Goal: Contribute content: Contribute content

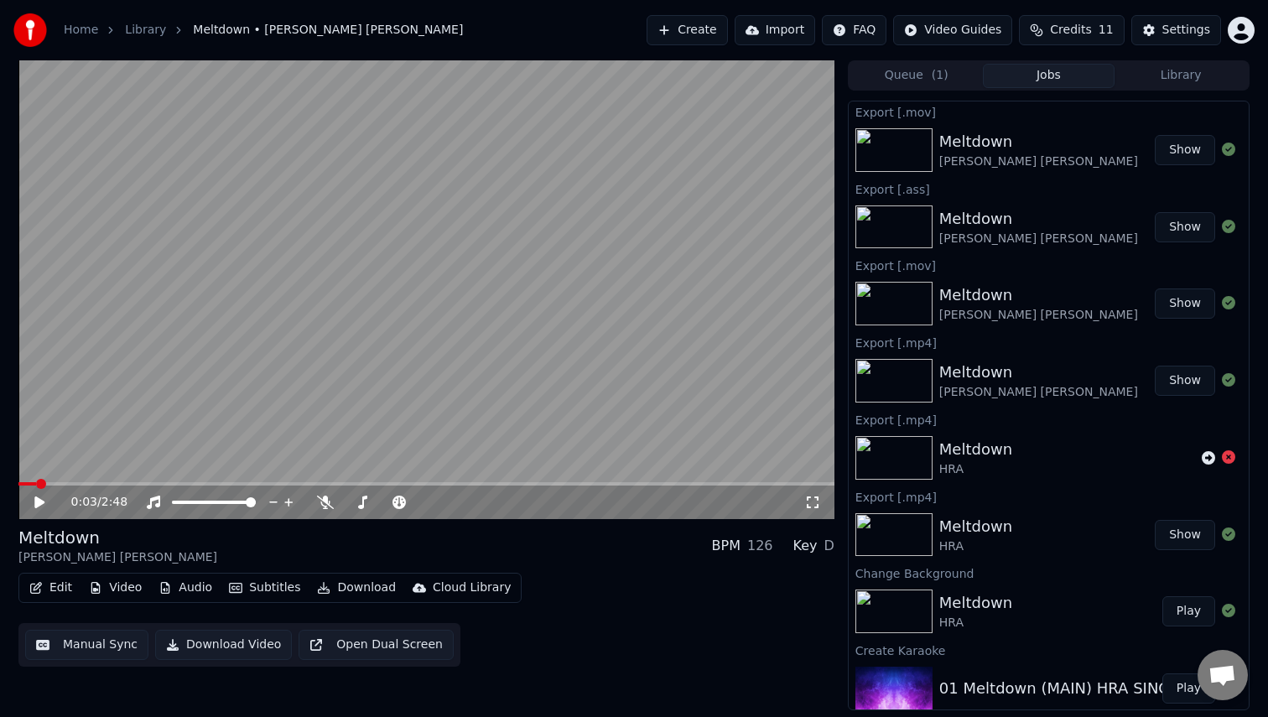
click at [44, 594] on button "Edit" at bounding box center [51, 587] width 56 height 23
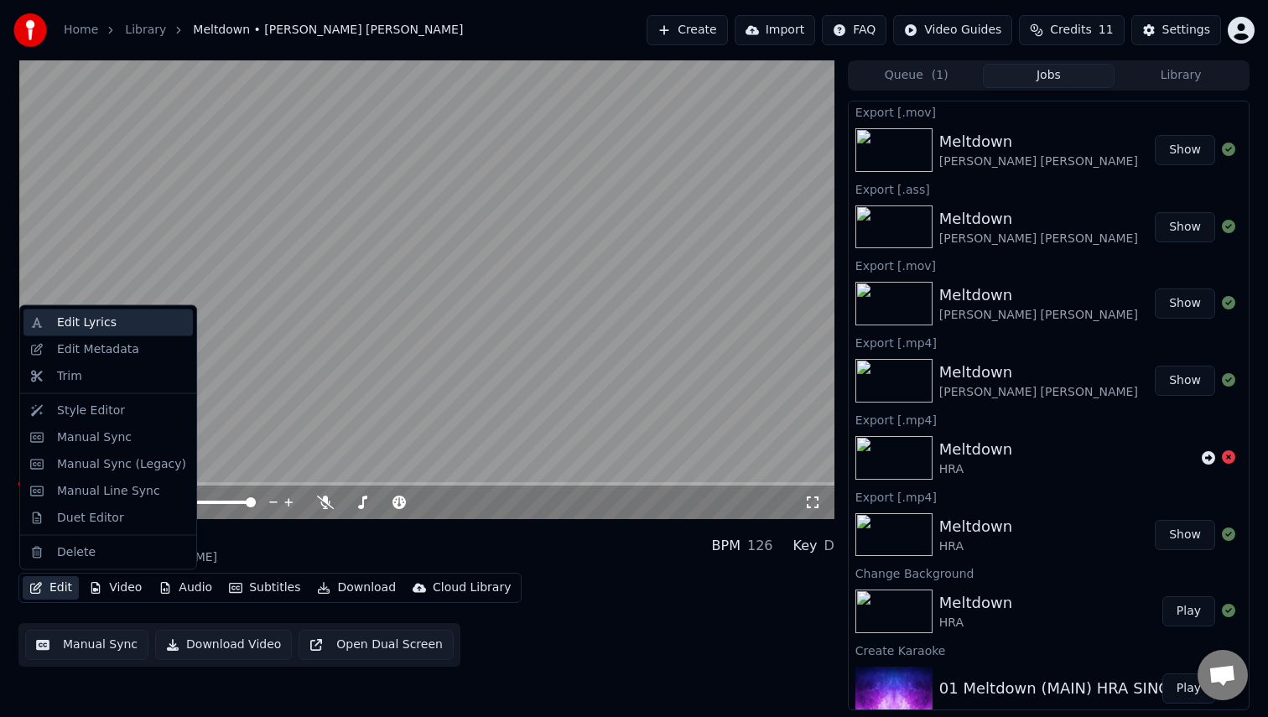
click at [70, 312] on div "Edit Lyrics" at bounding box center [107, 322] width 169 height 27
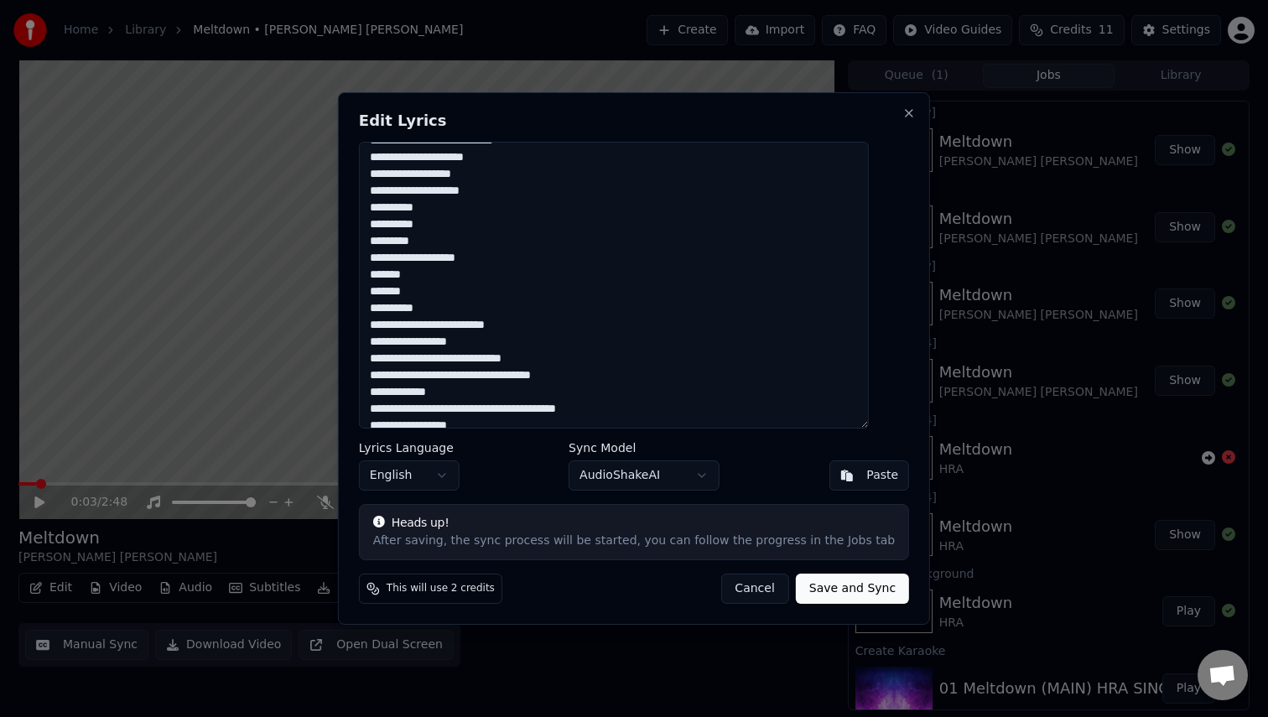
scroll to position [86, 0]
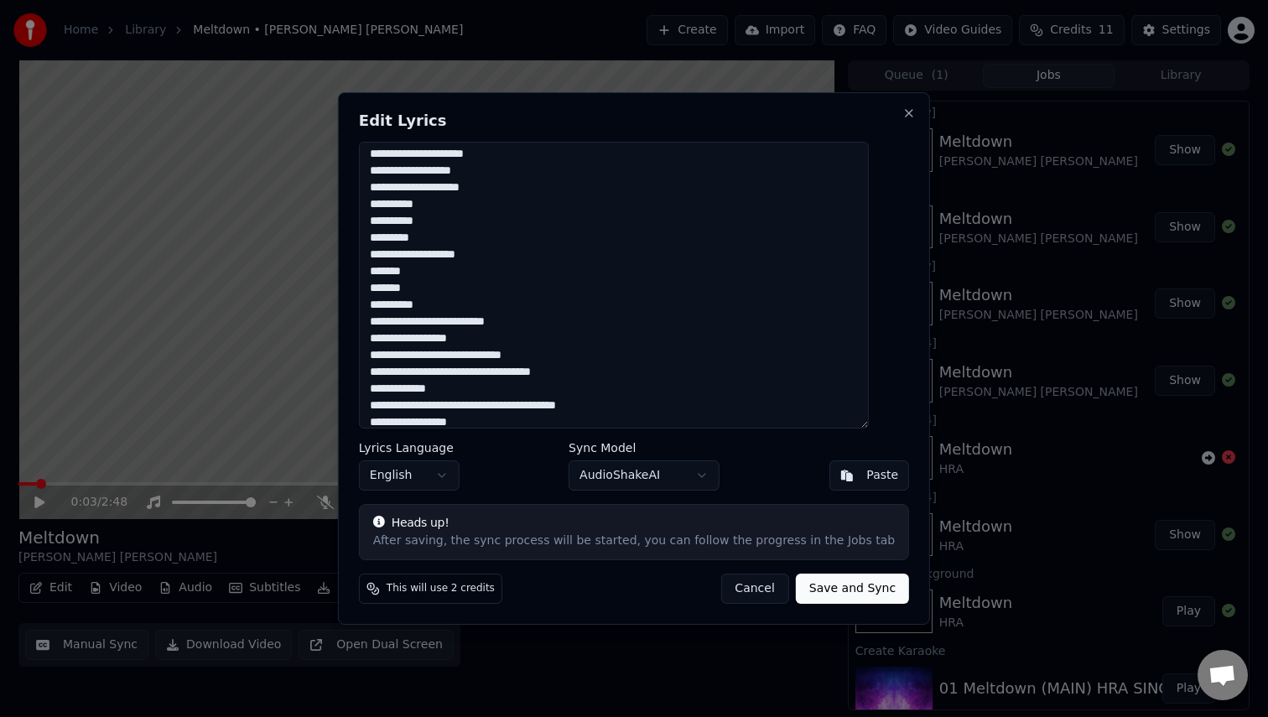
click at [429, 205] on textarea at bounding box center [614, 285] width 510 height 287
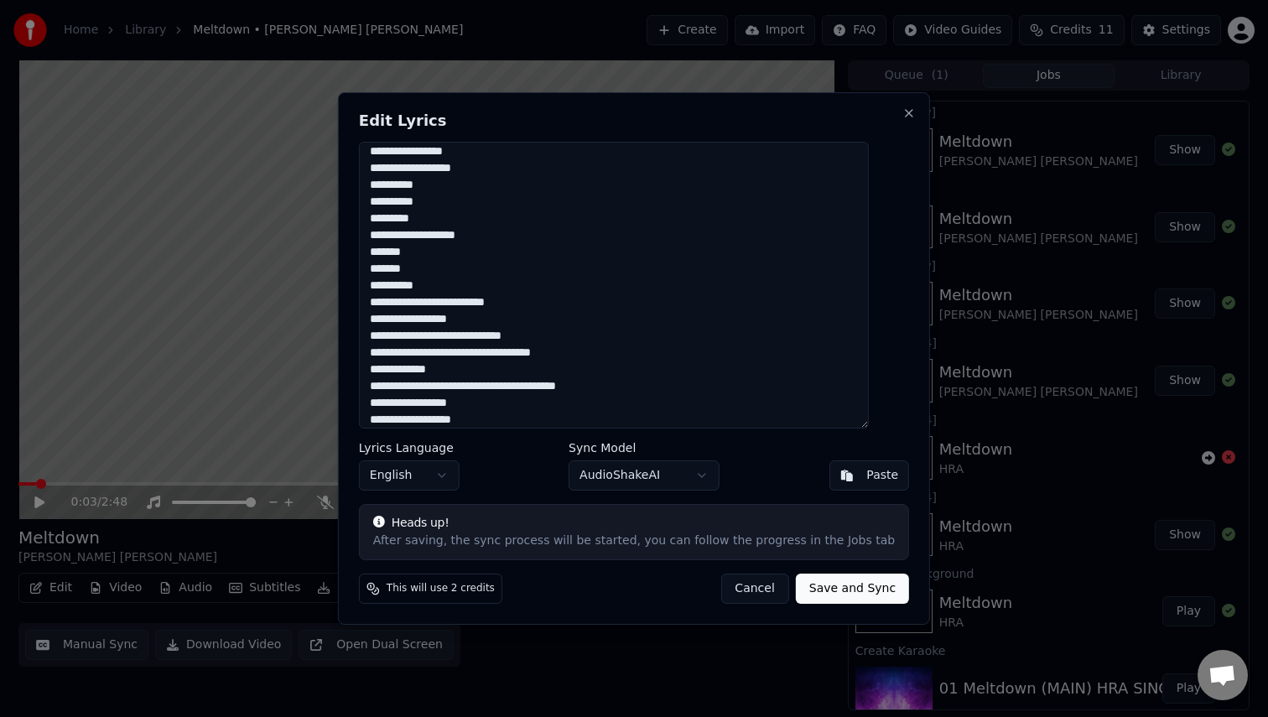
scroll to position [546, 0]
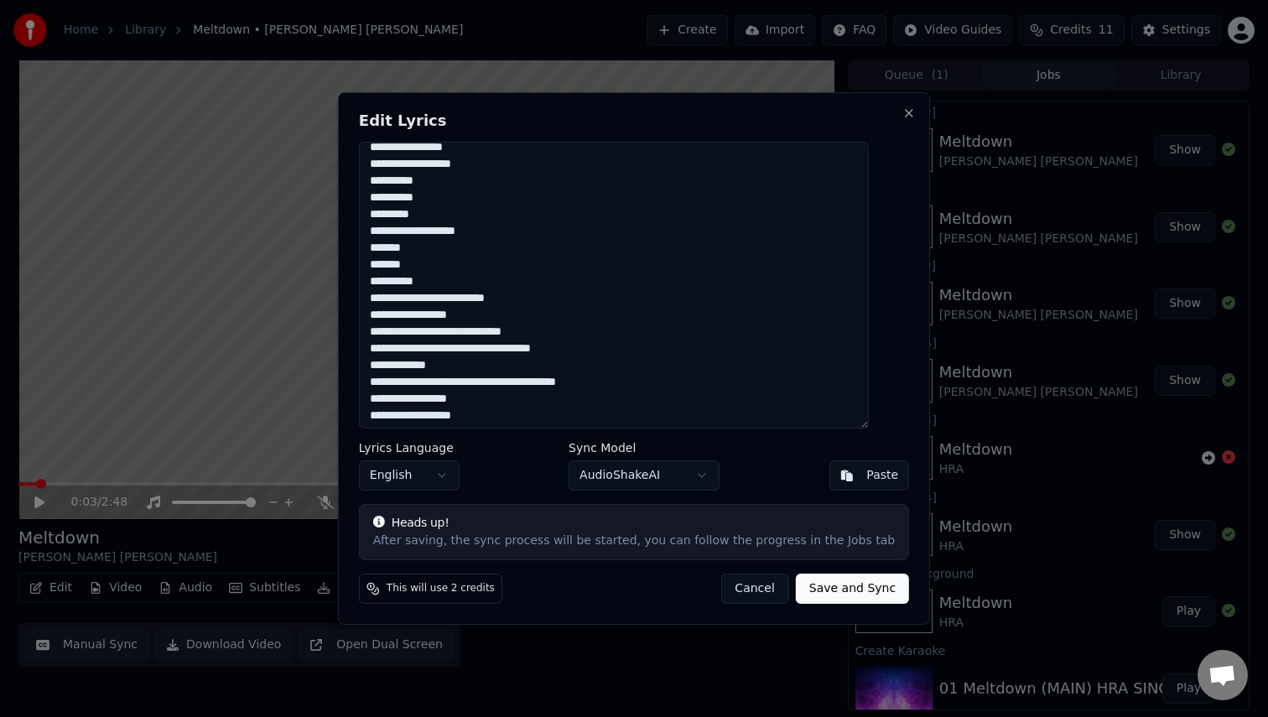
click at [441, 182] on textarea at bounding box center [614, 285] width 510 height 287
drag, startPoint x: 442, startPoint y: 186, endPoint x: 421, endPoint y: 185, distance: 21.0
click at [421, 185] on textarea at bounding box center [614, 285] width 510 height 287
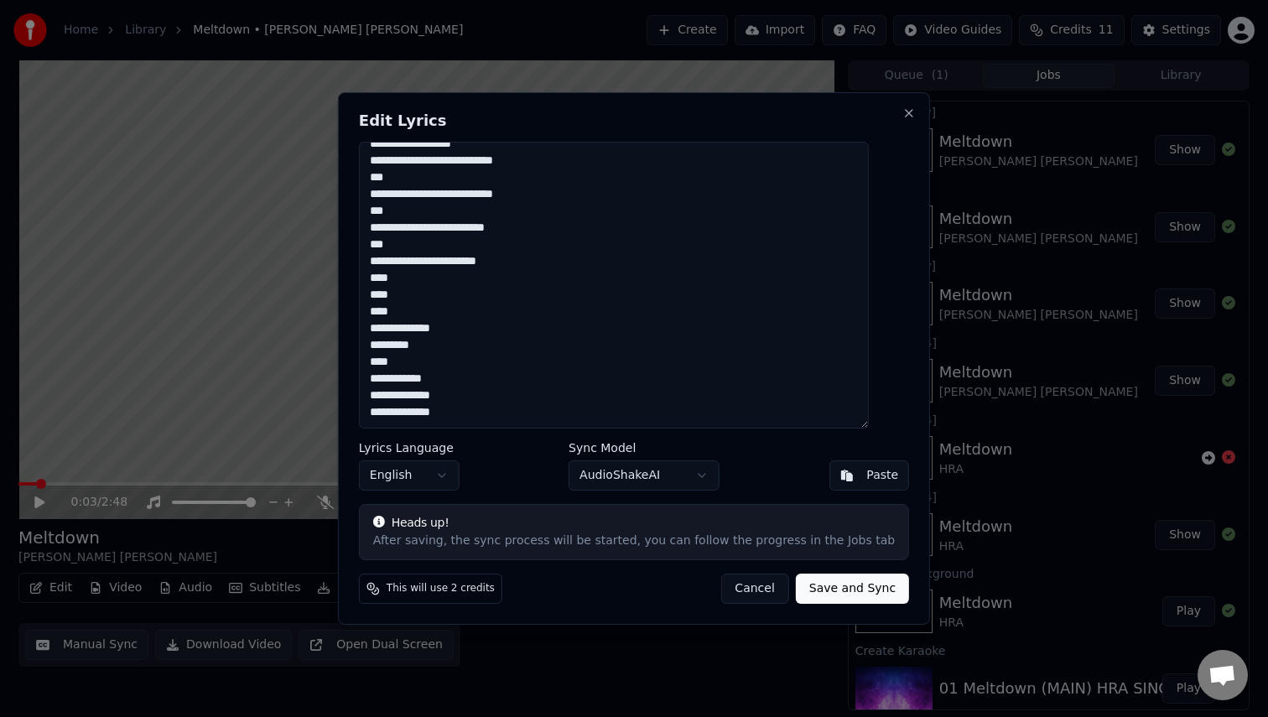
scroll to position [818, 0]
type textarea "**********"
click at [828, 595] on button "Save and Sync" at bounding box center [852, 589] width 113 height 30
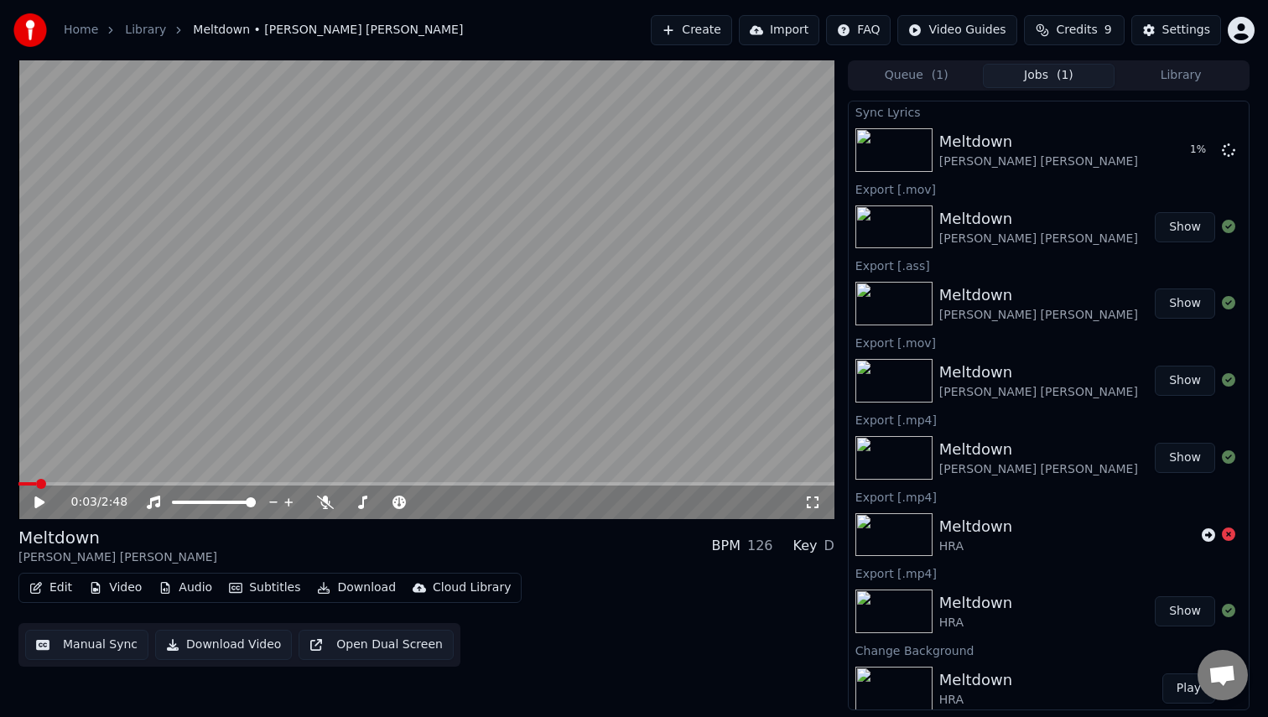
click at [349, 589] on button "Download" at bounding box center [356, 587] width 92 height 23
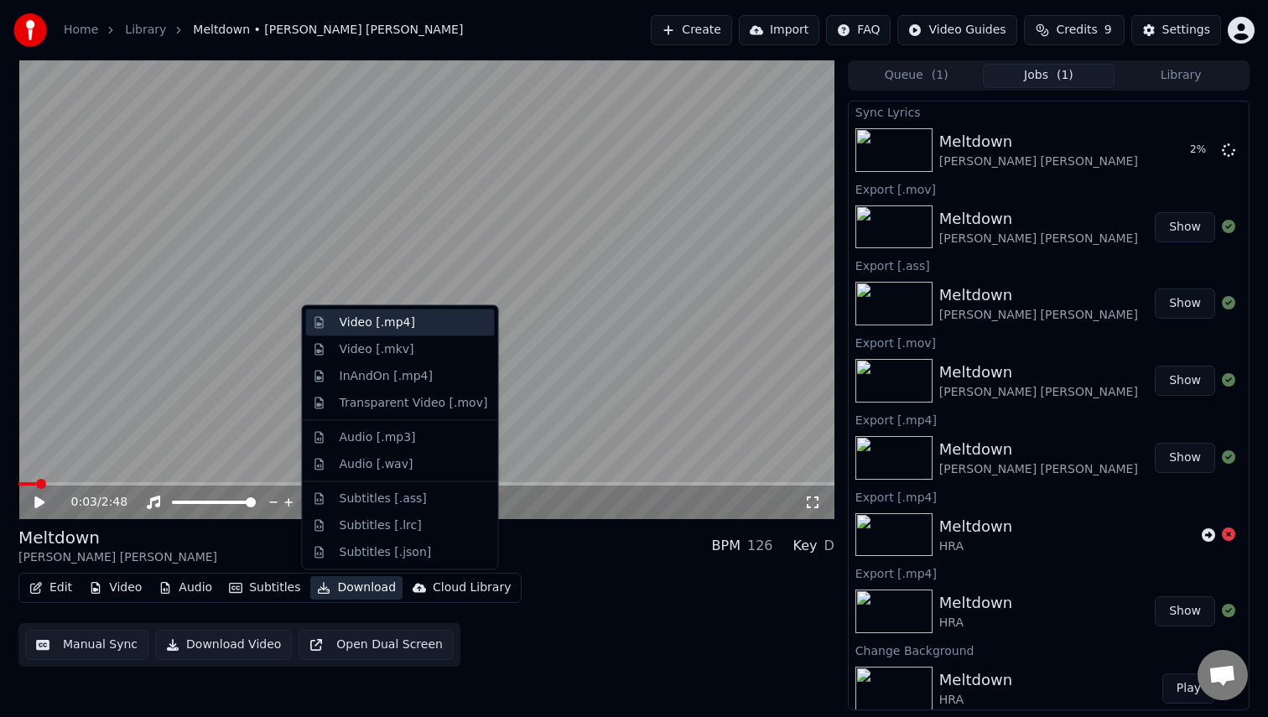
click at [408, 334] on div "Video [.mp4]" at bounding box center [400, 322] width 189 height 27
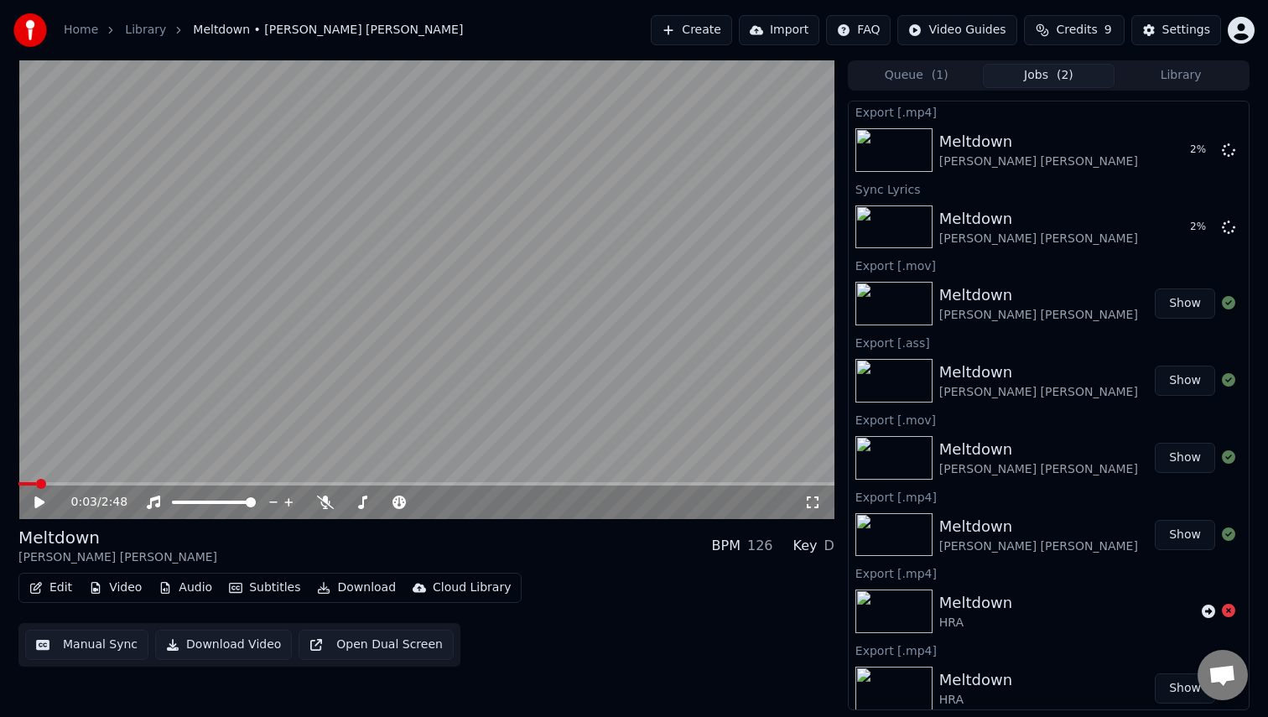
click at [368, 588] on button "Download" at bounding box center [356, 587] width 92 height 23
click at [509, 553] on div "Meltdown [PERSON_NAME] [PERSON_NAME] BPM 126 Key D" at bounding box center [426, 546] width 816 height 40
click at [1224, 148] on icon at bounding box center [1228, 149] width 13 height 13
click at [490, 343] on video at bounding box center [426, 289] width 816 height 459
click at [361, 588] on button "Download" at bounding box center [356, 587] width 92 height 23
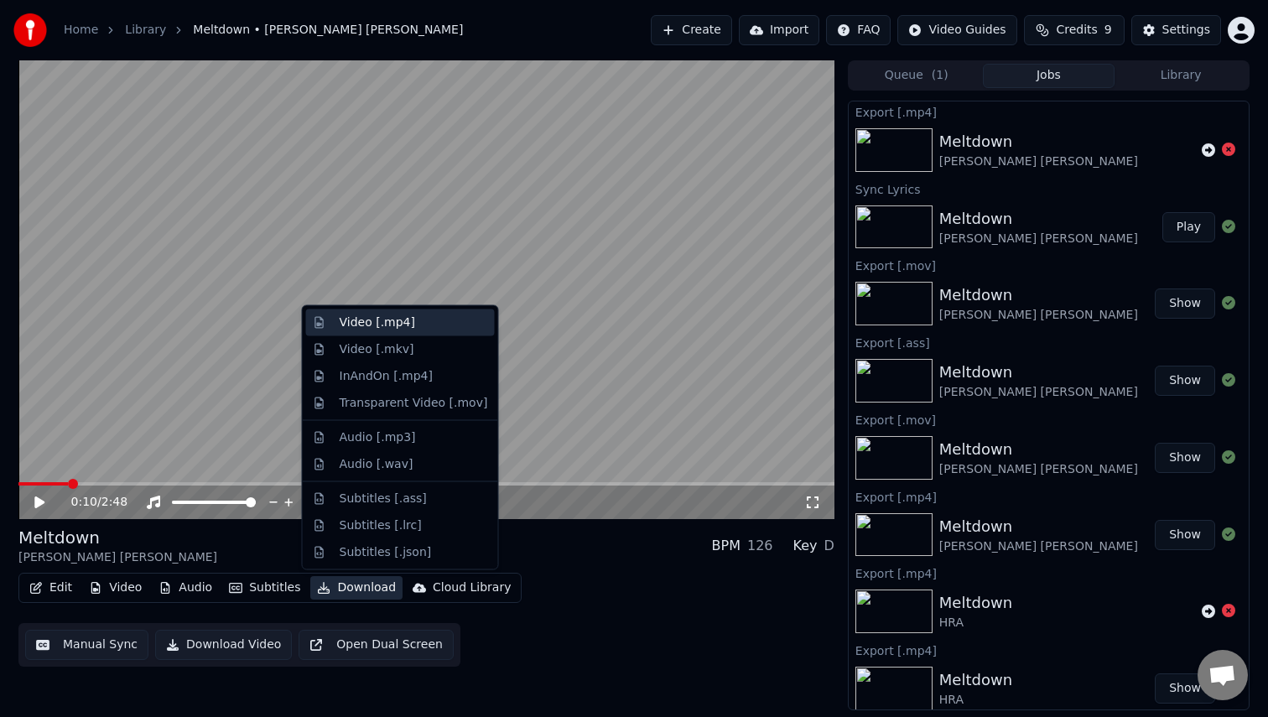
click at [403, 320] on div "Video [.mp4]" at bounding box center [377, 322] width 75 height 17
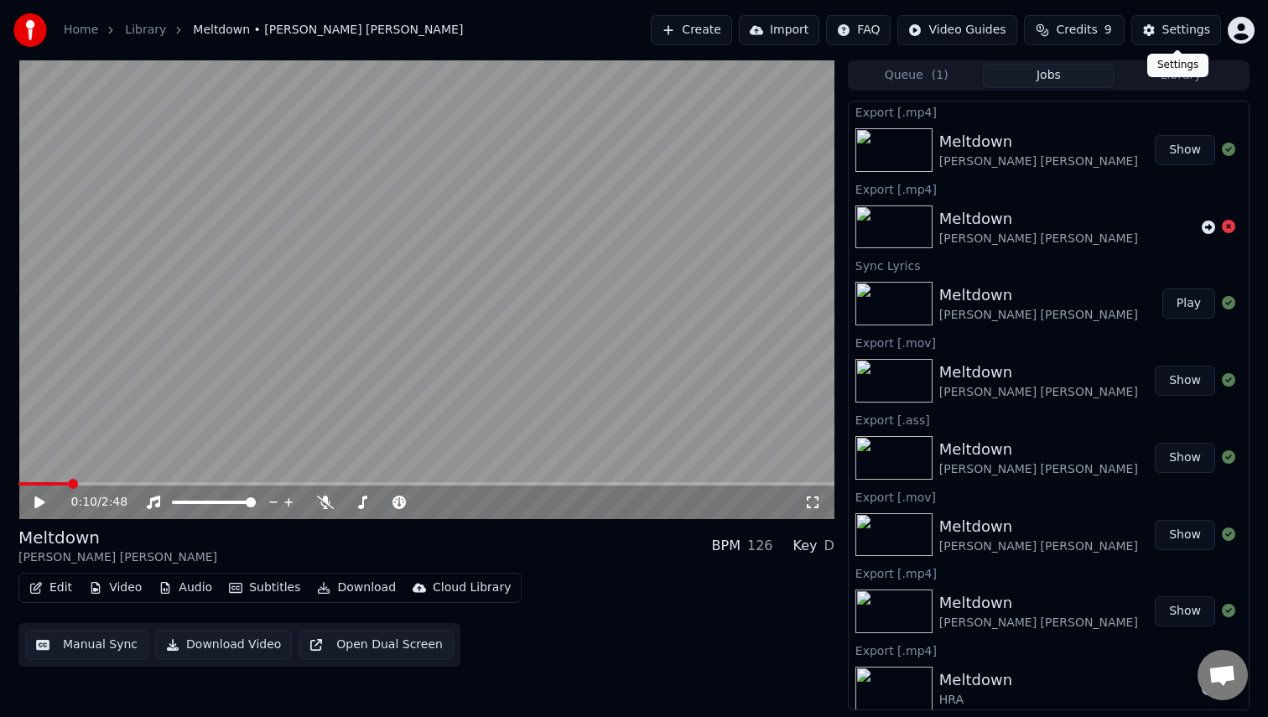
click at [1170, 31] on div "Settings" at bounding box center [1186, 30] width 48 height 17
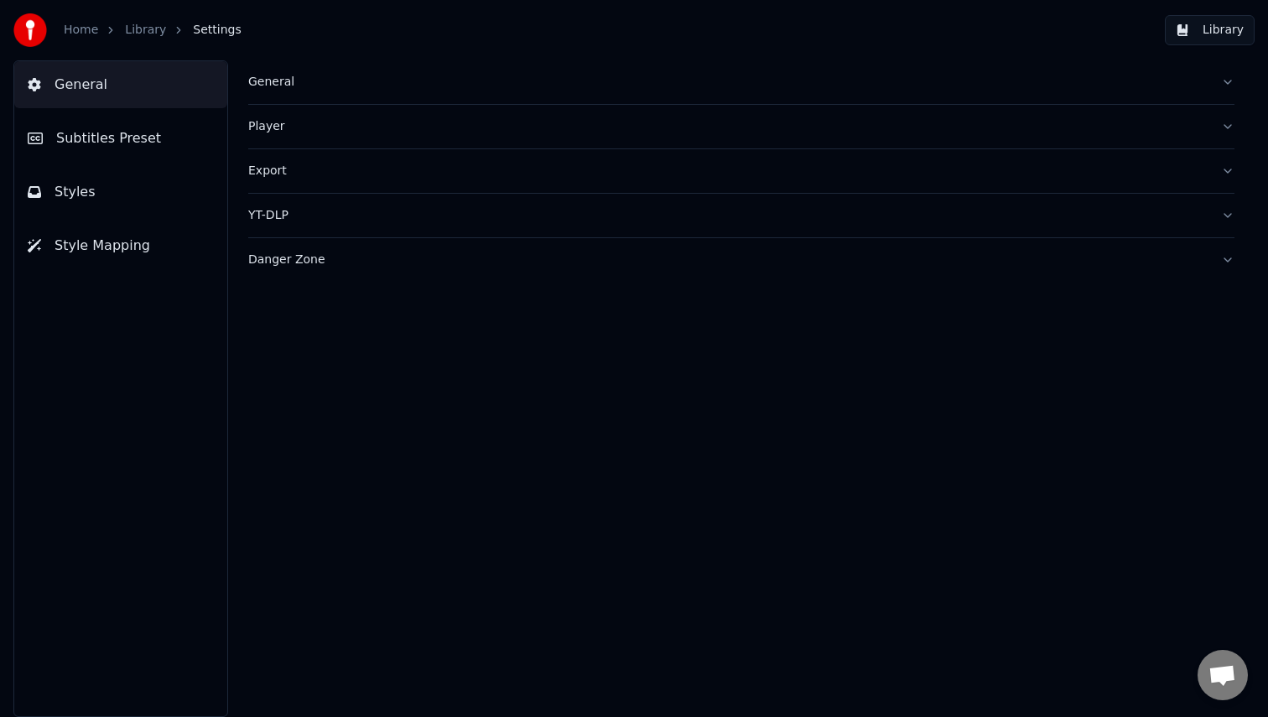
click at [106, 209] on button "Styles" at bounding box center [120, 192] width 213 height 47
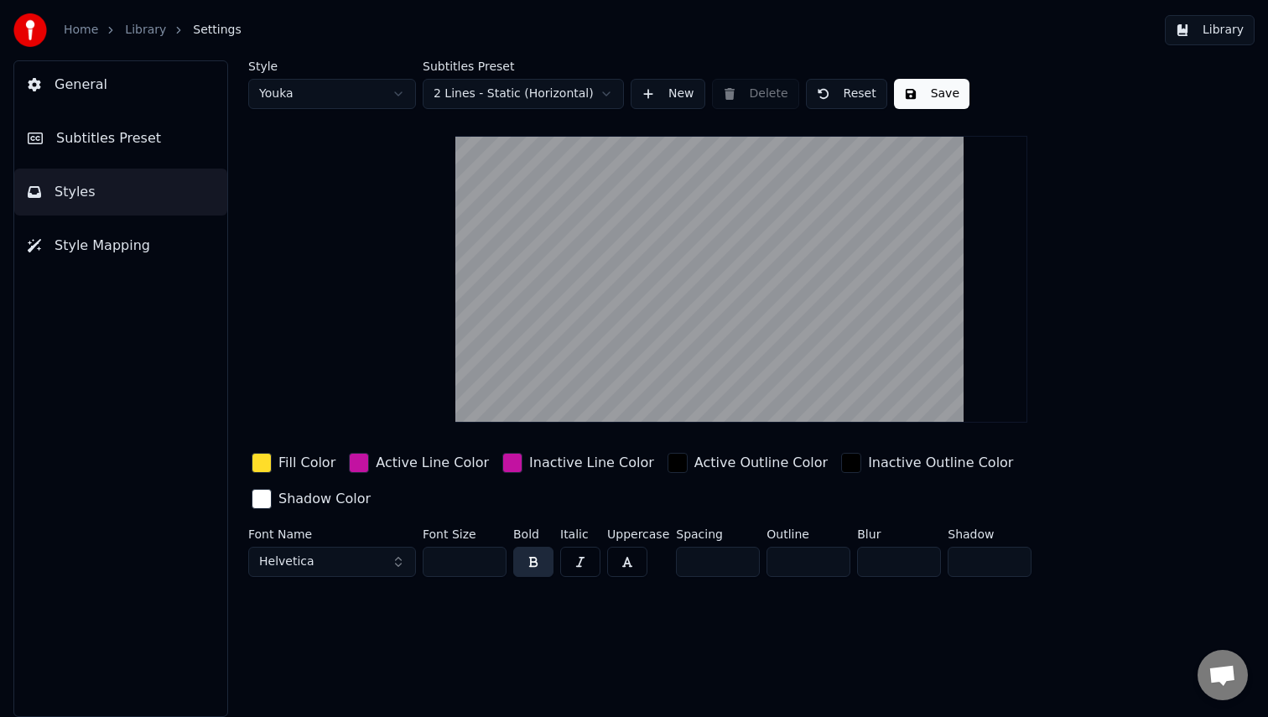
click at [119, 243] on span "Style Mapping" at bounding box center [103, 246] width 96 height 20
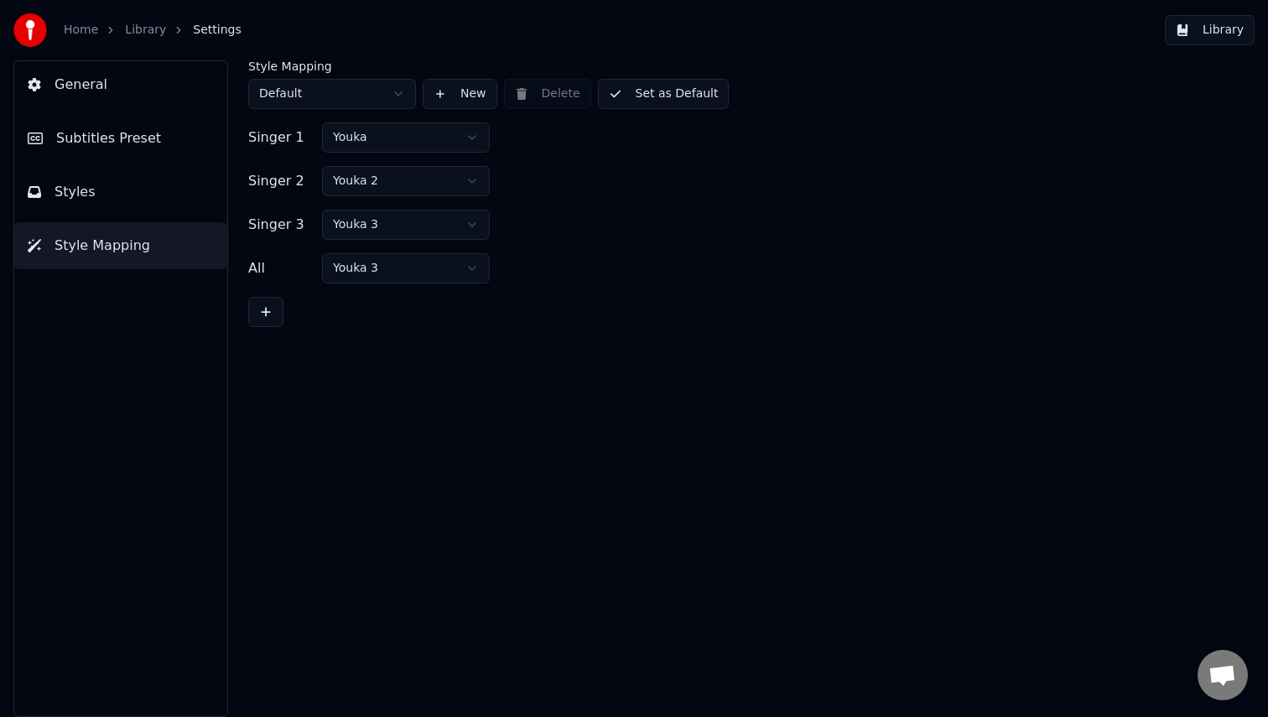
click at [116, 189] on button "Styles" at bounding box center [120, 192] width 213 height 47
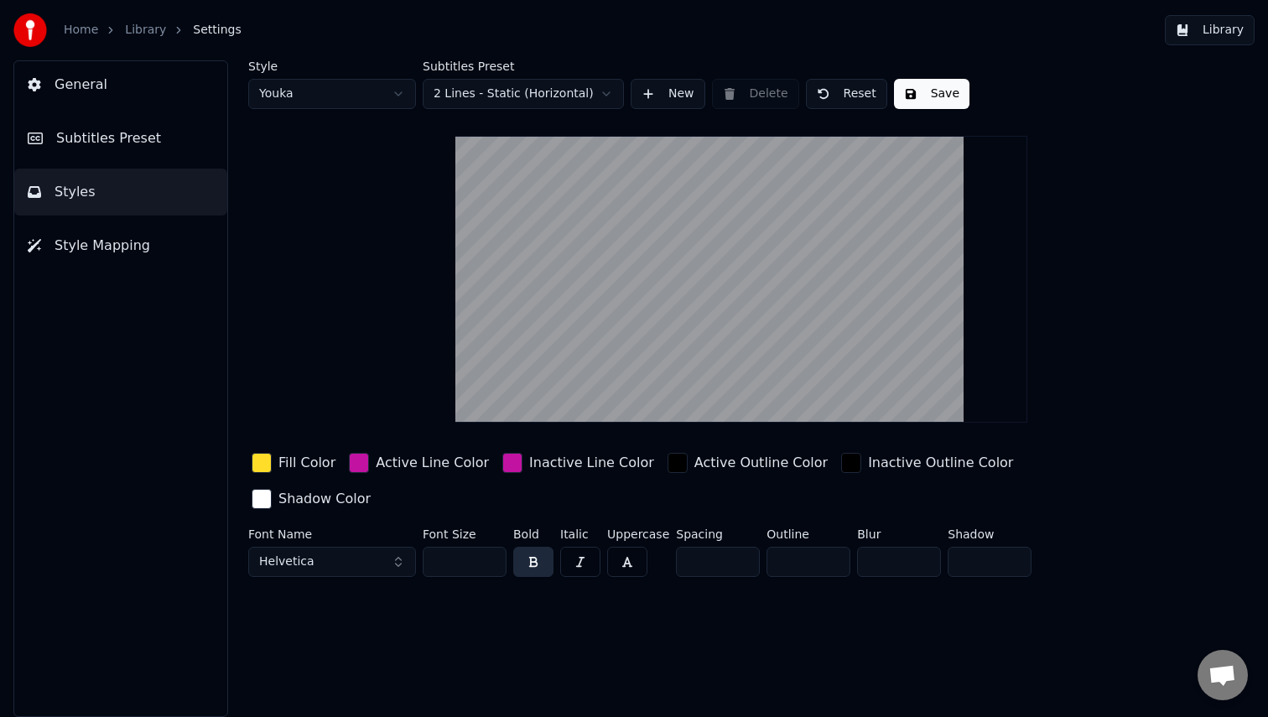
click at [116, 138] on span "Subtitles Preset" at bounding box center [108, 138] width 105 height 20
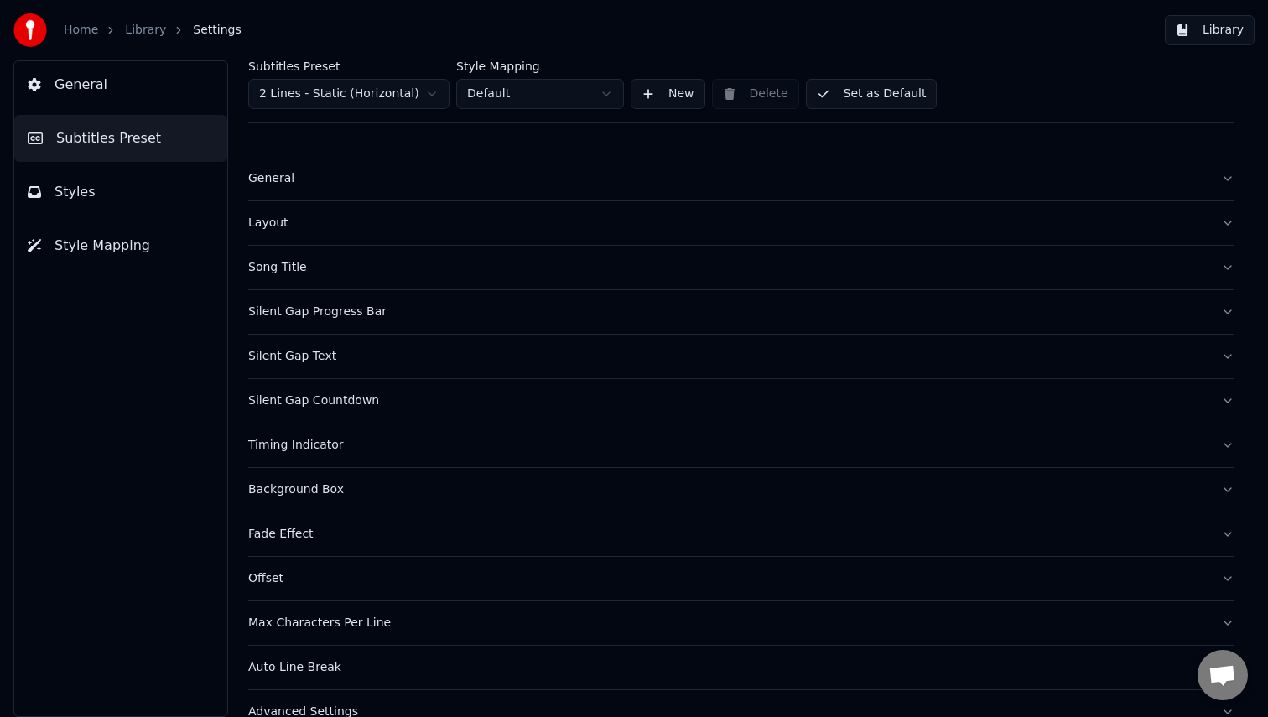
click at [134, 23] on link "Library" at bounding box center [145, 30] width 41 height 17
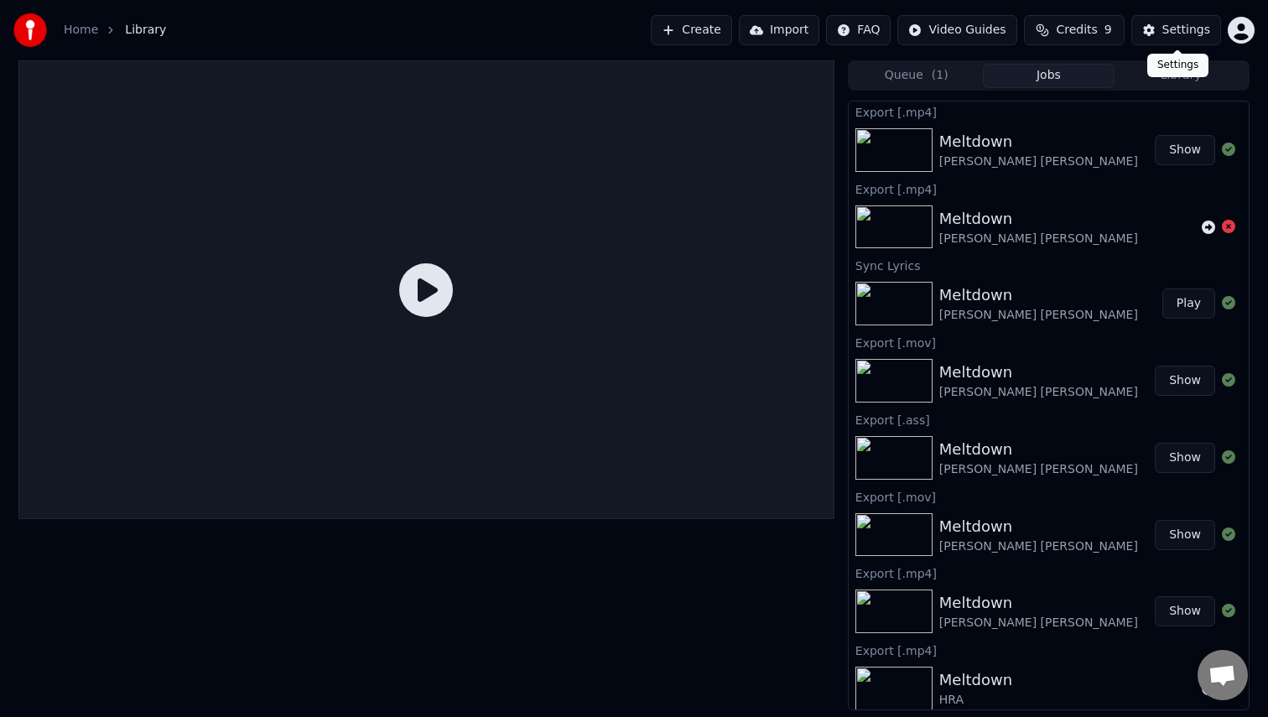
click at [1177, 36] on div "Settings" at bounding box center [1186, 30] width 48 height 17
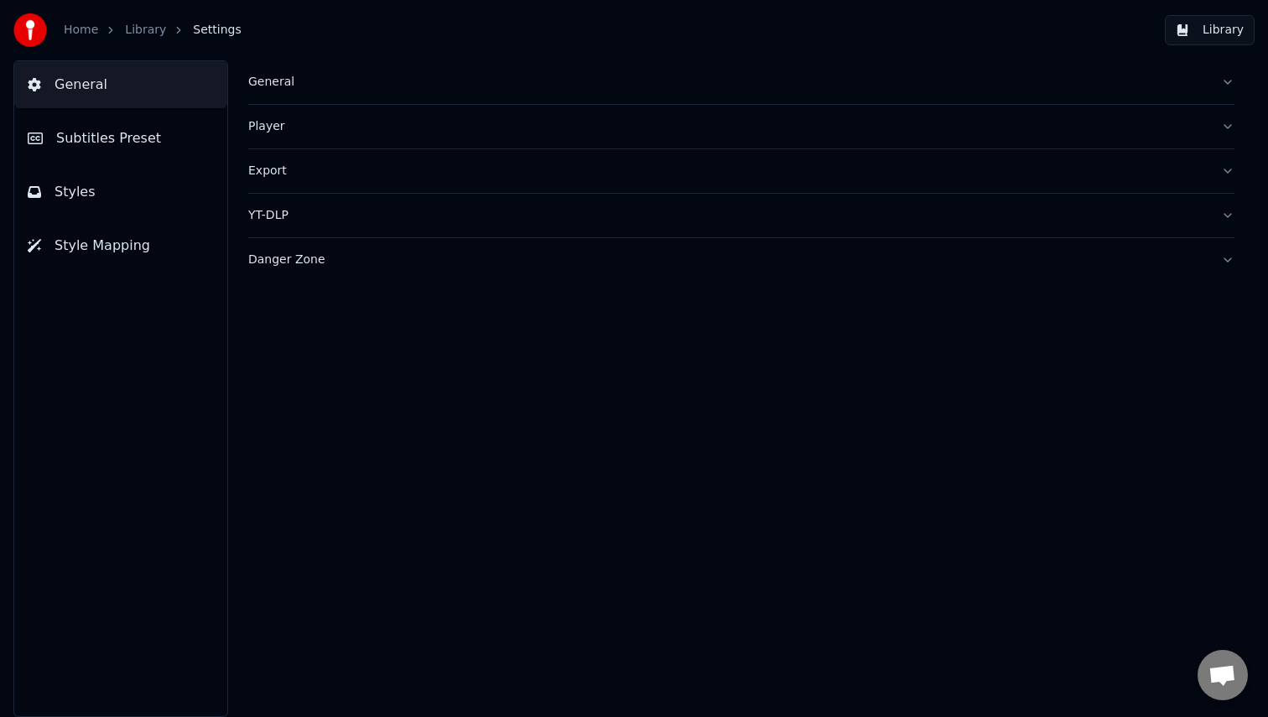
click at [61, 139] on span "Subtitles Preset" at bounding box center [108, 138] width 105 height 20
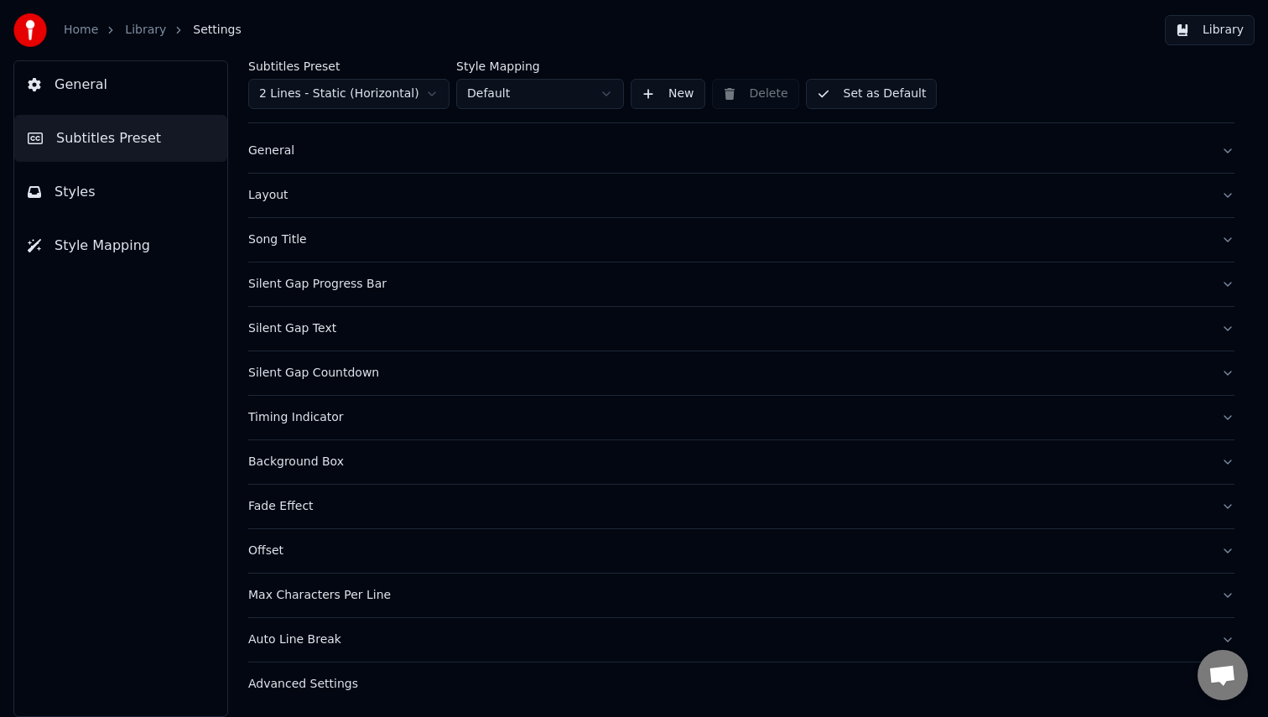
scroll to position [30, 0]
click at [261, 143] on div "General" at bounding box center [727, 148] width 959 height 17
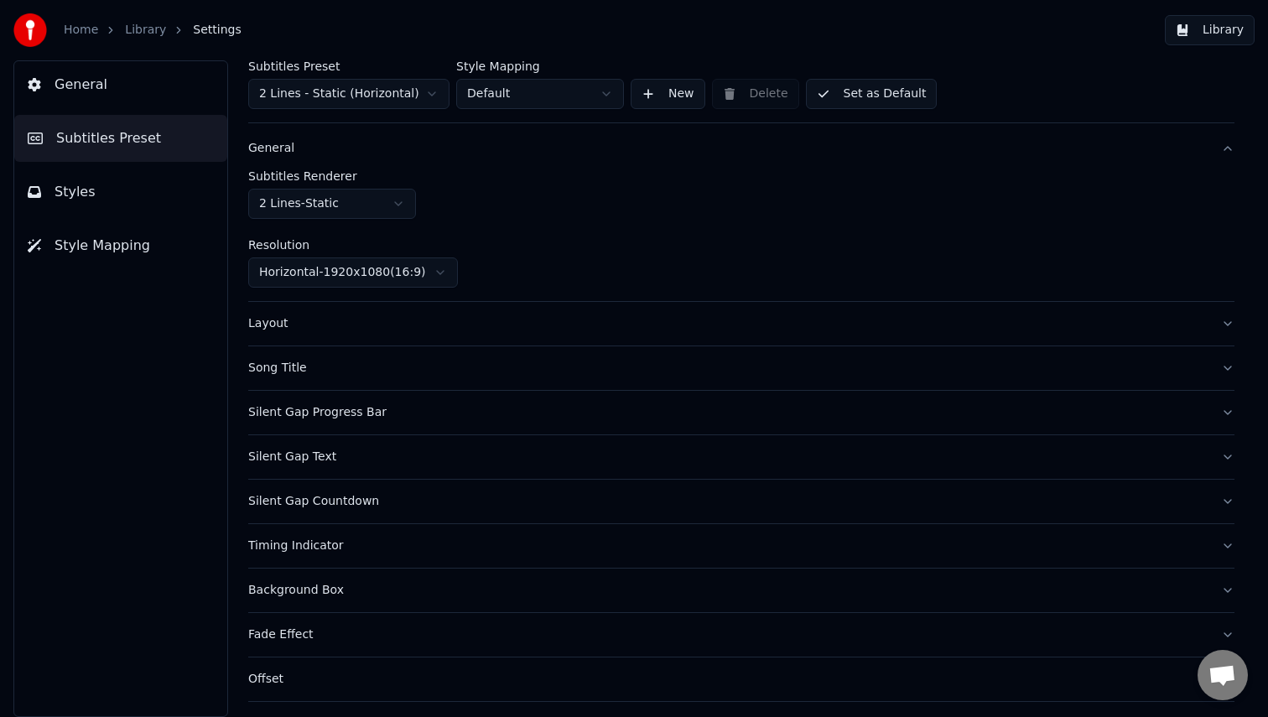
click at [331, 205] on html "Home Library Settings Library General Subtitles Preset Styles Style Mapping Sub…" at bounding box center [634, 358] width 1268 height 717
click at [559, 162] on html "Home Library Settings Library General Subtitles Preset Styles Style Mapping Sub…" at bounding box center [634, 358] width 1268 height 717
click at [276, 309] on button "Layout" at bounding box center [741, 324] width 986 height 44
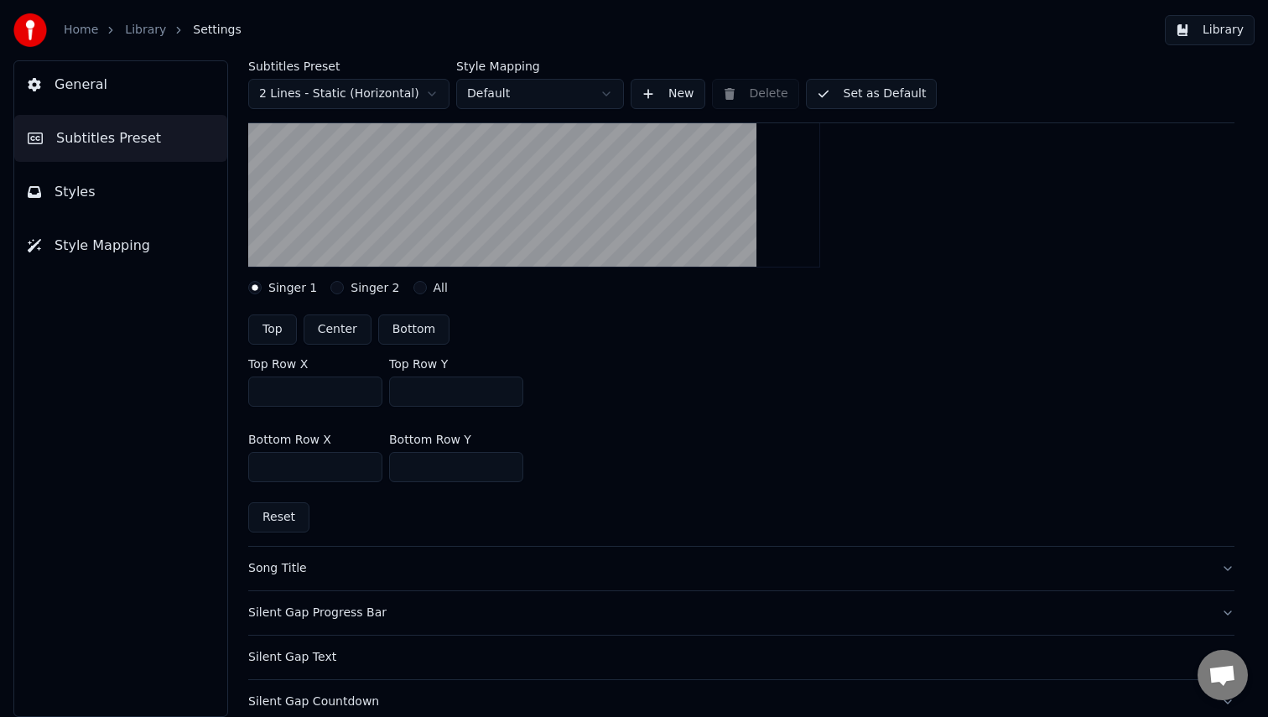
scroll to position [0, 0]
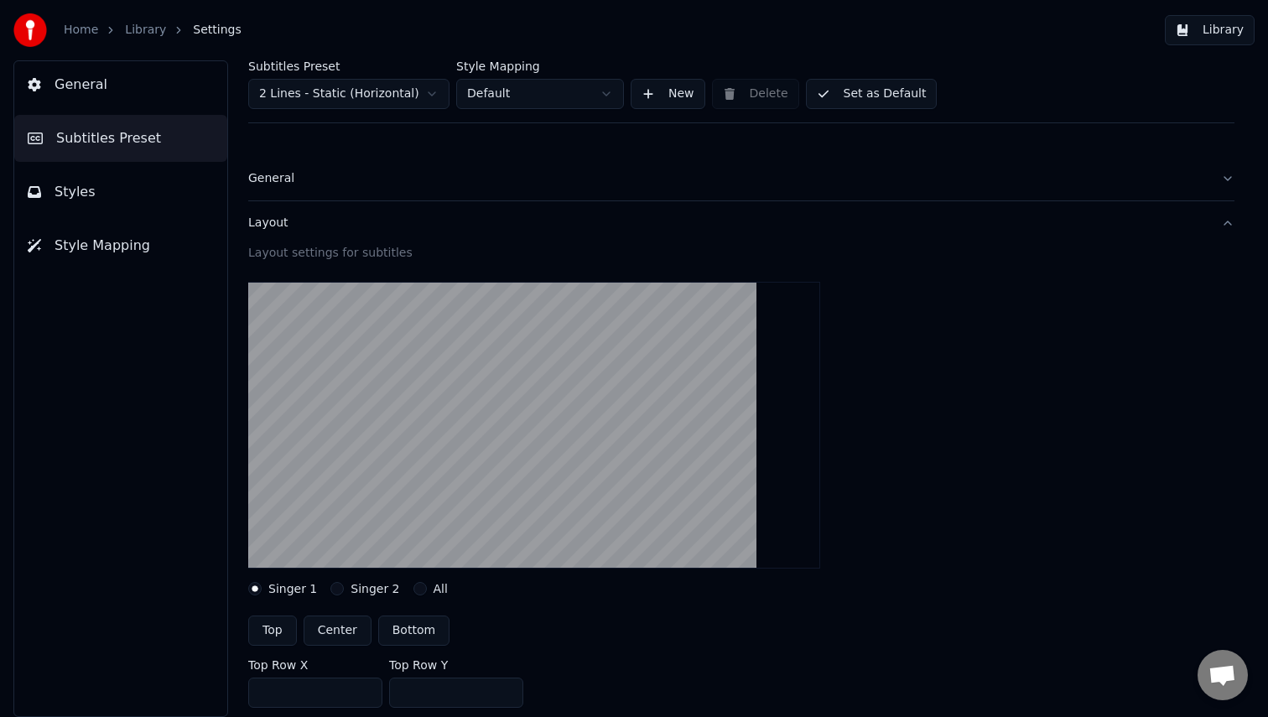
click at [327, 227] on div "Layout" at bounding box center [727, 223] width 959 height 17
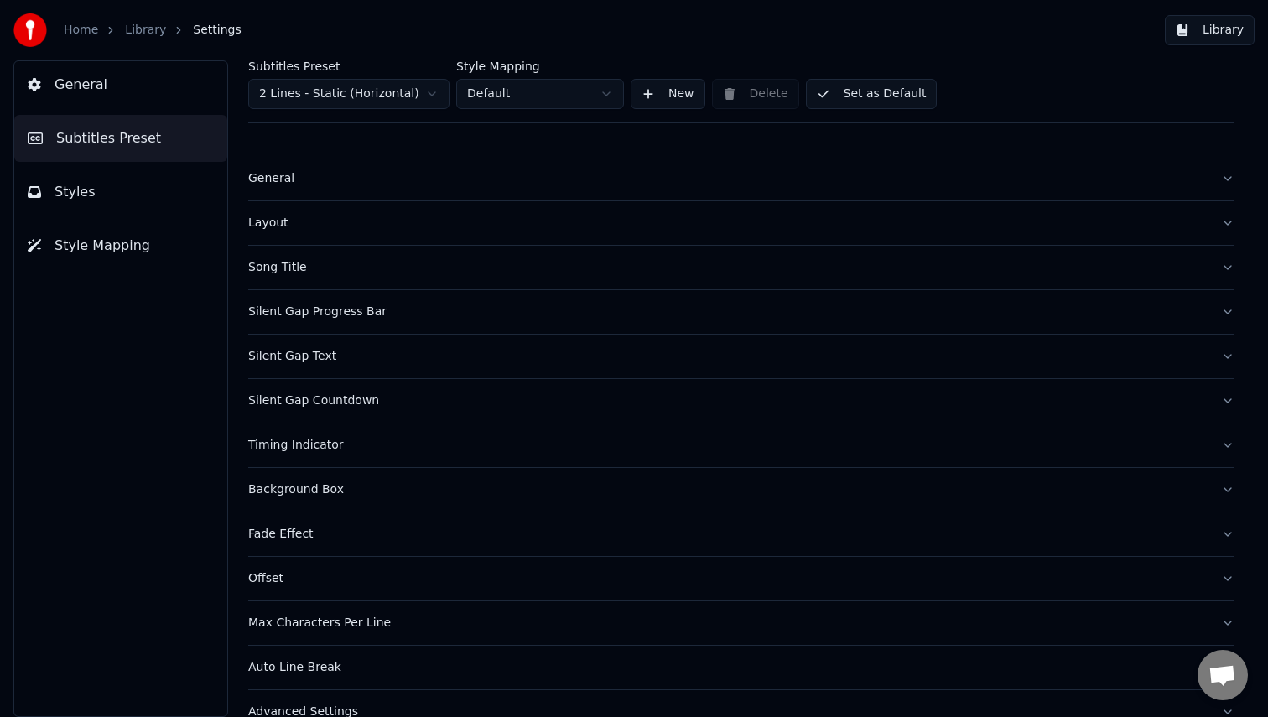
click at [272, 170] on div "General" at bounding box center [727, 178] width 959 height 17
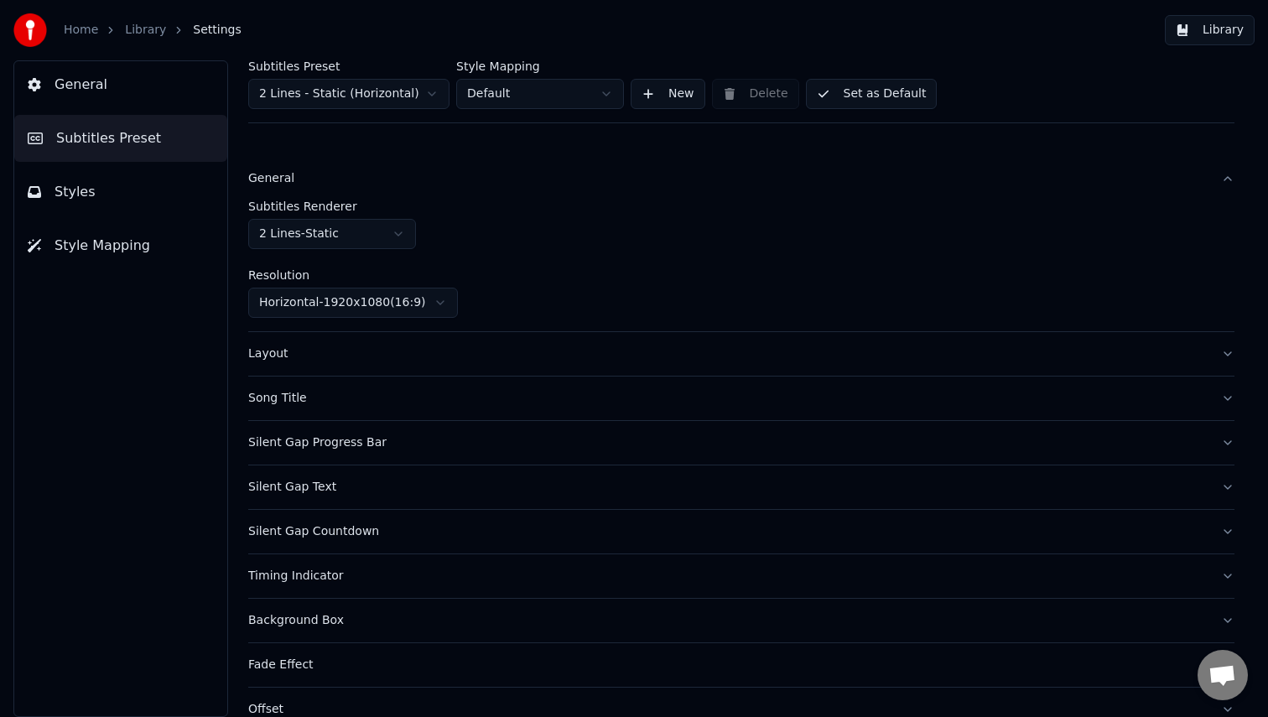
click at [353, 229] on html "Home Library Settings Library General Subtitles Preset Styles Style Mapping Sub…" at bounding box center [634, 358] width 1268 height 717
click at [551, 204] on html "Home Library Settings Library General Subtitles Preset Styles Style Mapping Sub…" at bounding box center [634, 358] width 1268 height 717
click at [390, 104] on html "Home Library Settings Library General Subtitles Preset Styles Style Mapping Sub…" at bounding box center [634, 358] width 1268 height 717
click at [594, 219] on html "Home Library Settings Library General Subtitles Preset Styles Style Mapping Sub…" at bounding box center [634, 358] width 1268 height 717
click at [582, 104] on html "Home Library Settings Library General Subtitles Preset Styles Style Mapping Sub…" at bounding box center [634, 358] width 1268 height 717
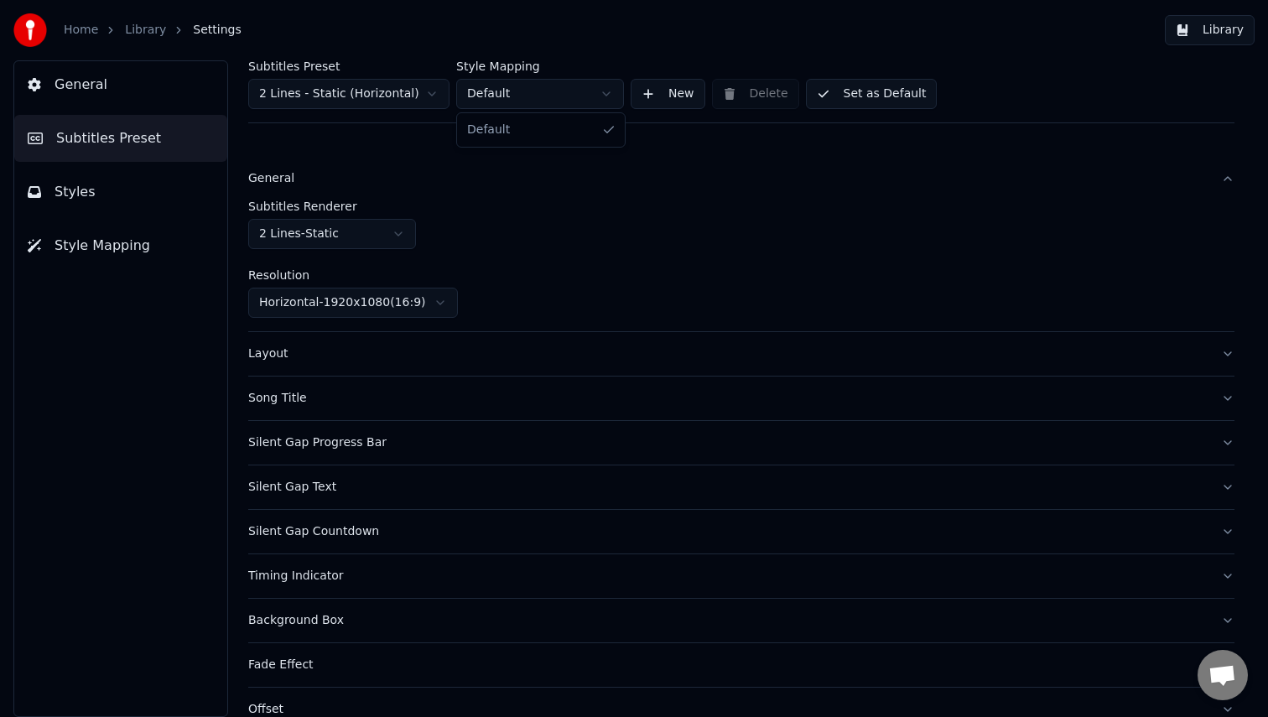
click at [726, 225] on html "Home Library Settings Library General Subtitles Preset Styles Style Mapping Sub…" at bounding box center [634, 358] width 1268 height 717
